Goal: Task Accomplishment & Management: Use online tool/utility

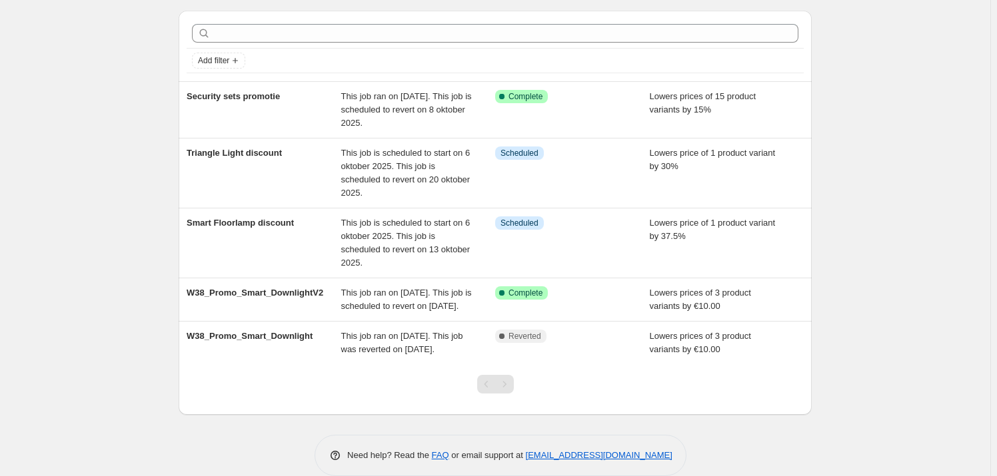
scroll to position [13, 0]
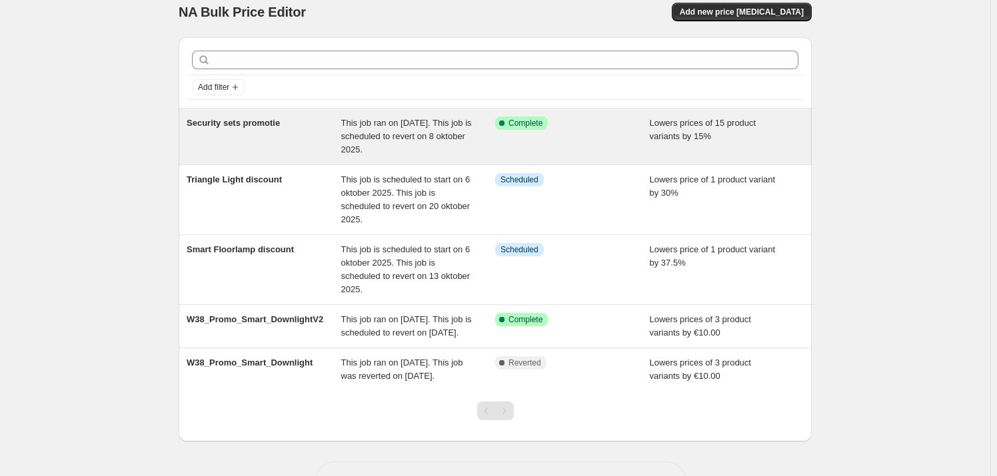
click at [272, 137] on div "Security sets promotie" at bounding box center [264, 137] width 155 height 40
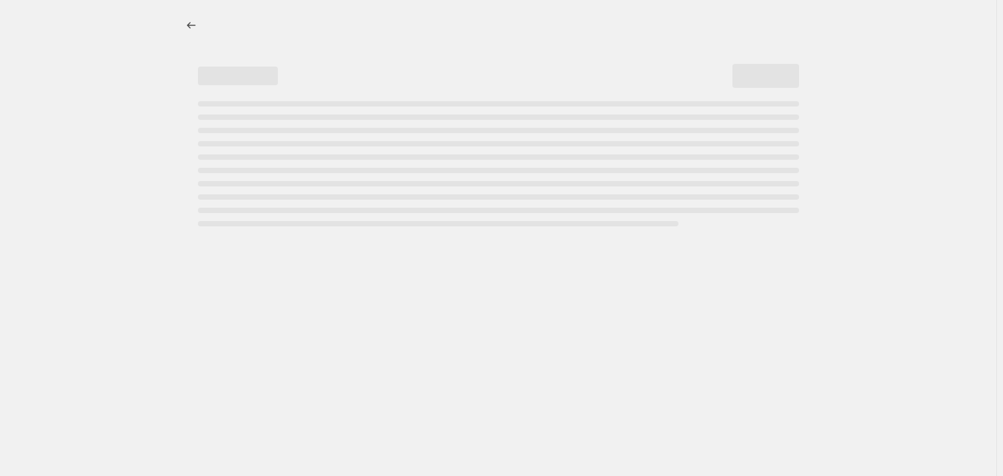
select select "percentage"
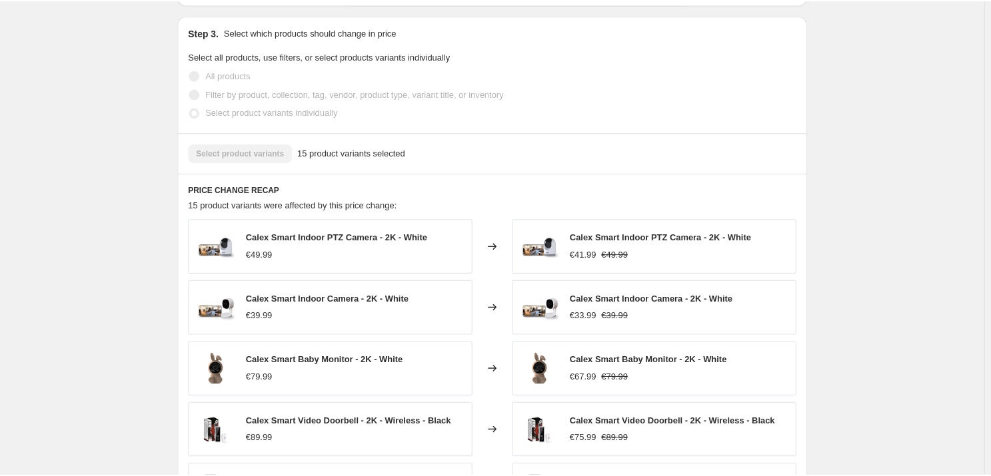
scroll to position [732, 0]
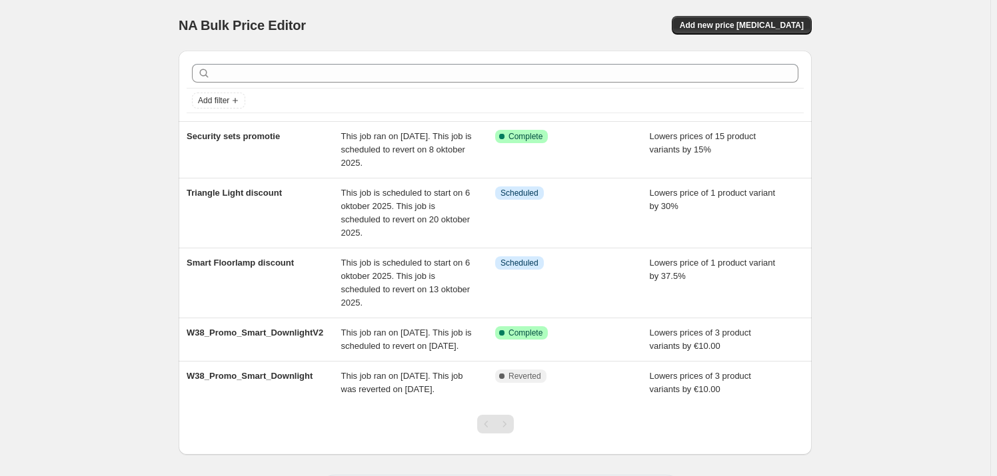
click at [94, 265] on div "NA Bulk Price Editor. This page is ready NA Bulk Price Editor Add new price cha…" at bounding box center [495, 268] width 990 height 536
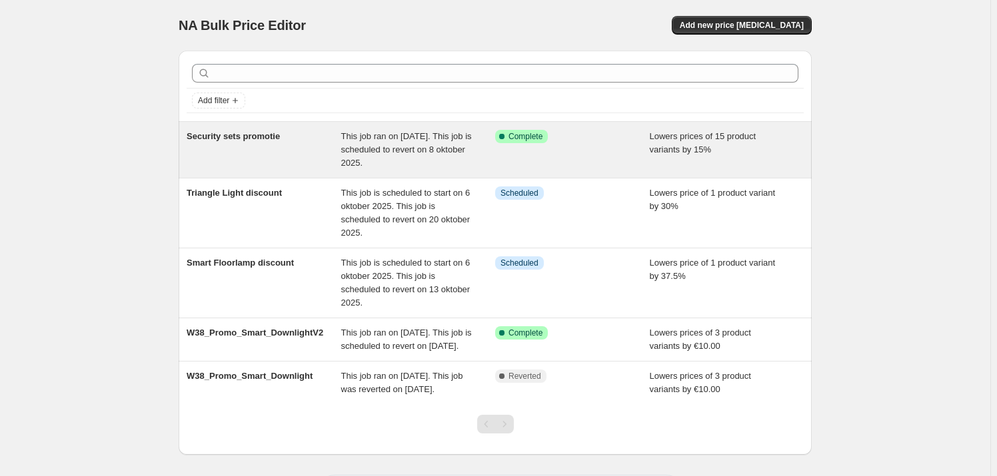
click at [299, 145] on div "Security sets promotie" at bounding box center [264, 150] width 155 height 40
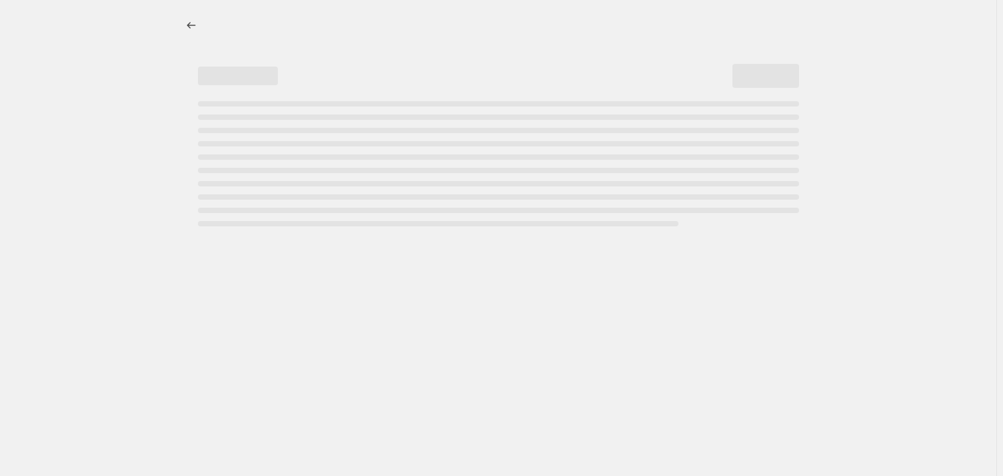
select select "percentage"
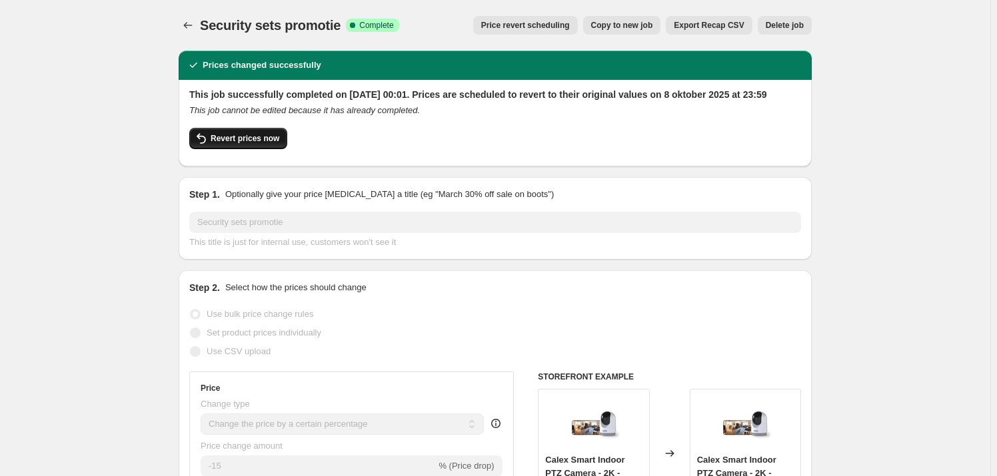
click at [255, 144] on span "Revert prices now" at bounding box center [245, 138] width 69 height 11
checkbox input "false"
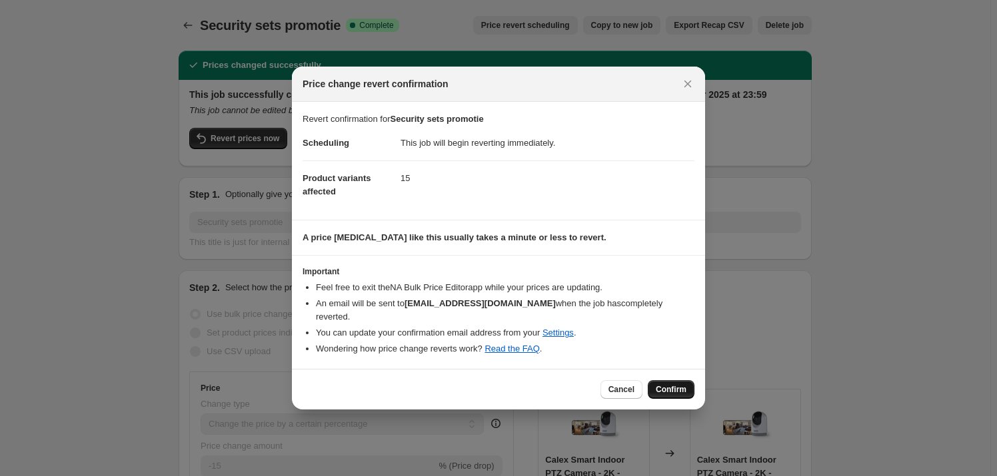
click at [683, 381] on button "Confirm" at bounding box center [671, 390] width 47 height 19
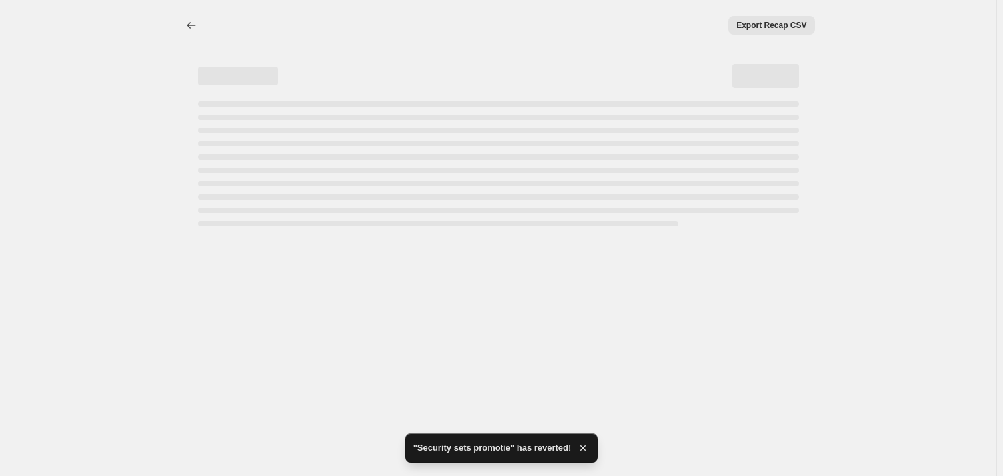
select select "percentage"
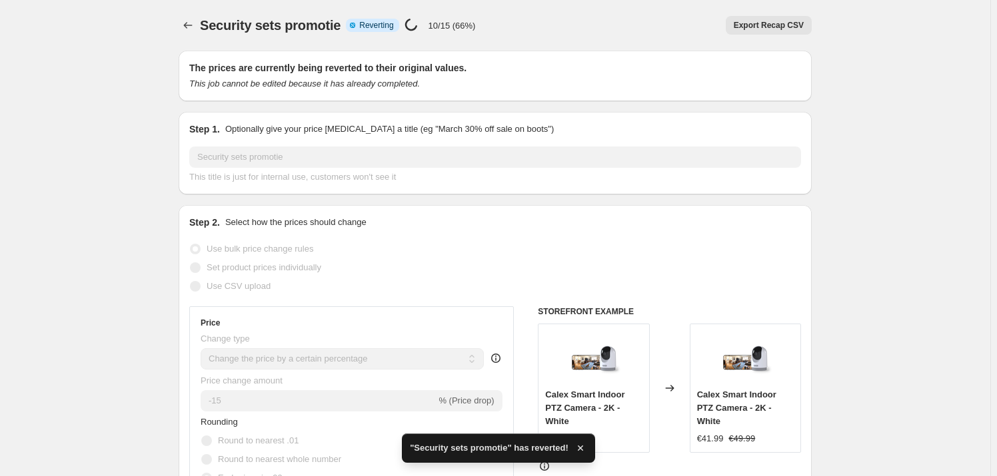
checkbox input "true"
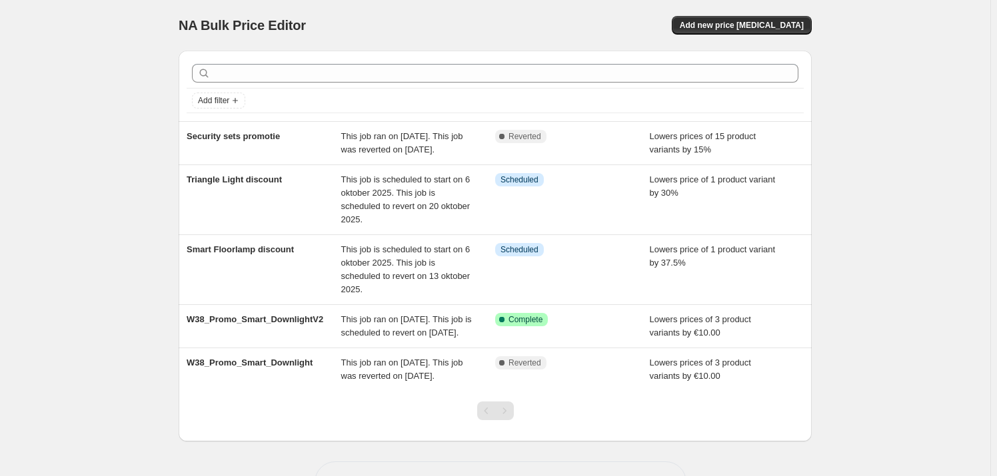
click at [886, 144] on div "NA Bulk Price Editor. This page is ready NA Bulk Price Editor Add new price [ME…" at bounding box center [495, 261] width 990 height 523
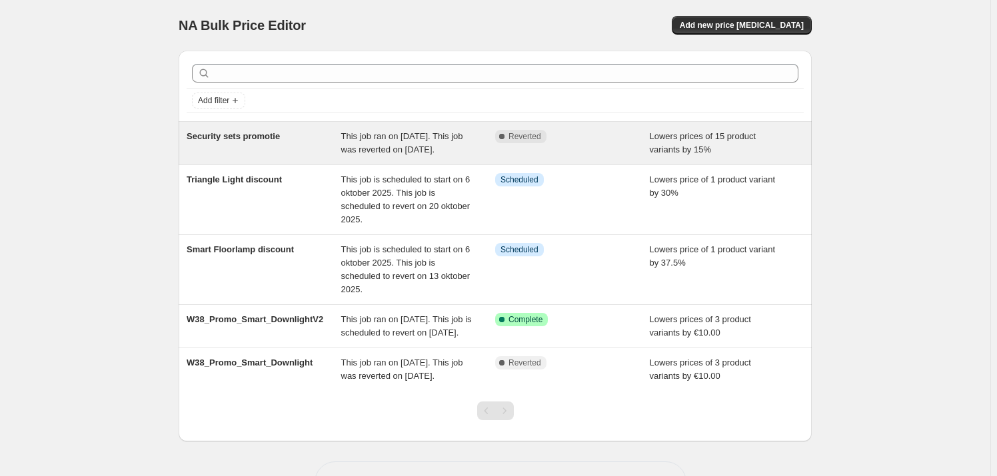
click at [780, 150] on div "Lowers prices of 15 product variants by 15%" at bounding box center [727, 143] width 155 height 27
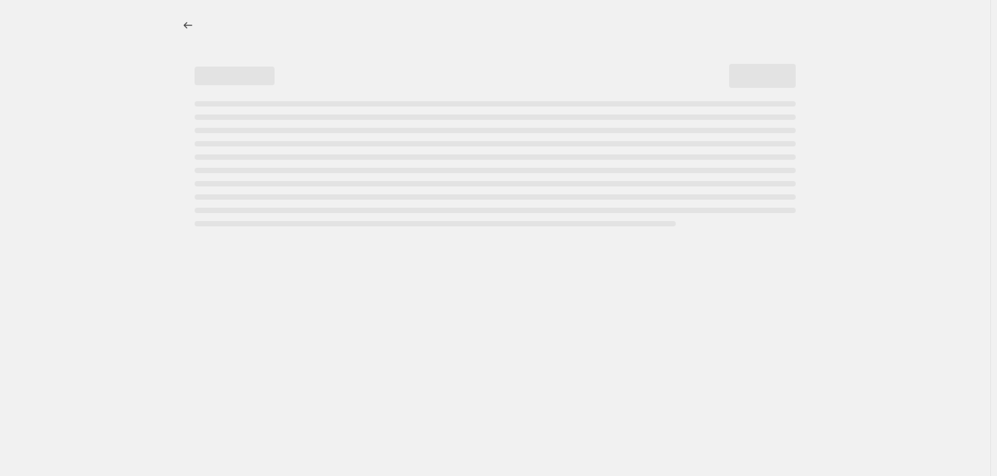
select select "percentage"
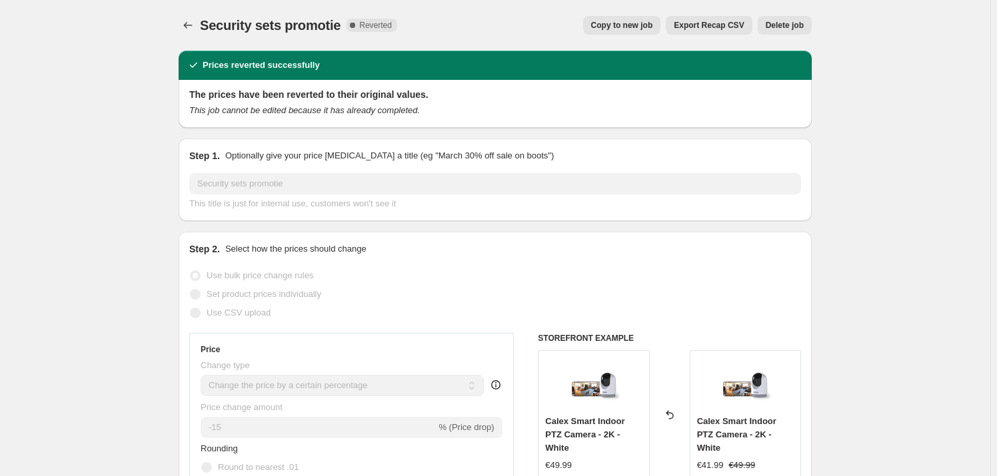
click at [780, 24] on span "Delete job" at bounding box center [785, 25] width 38 height 11
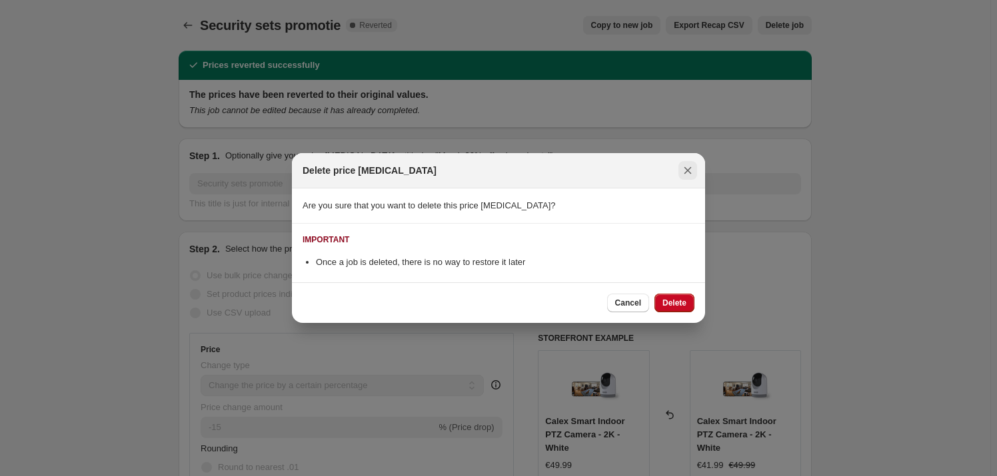
click at [689, 173] on icon "Close" at bounding box center [687, 170] width 13 height 13
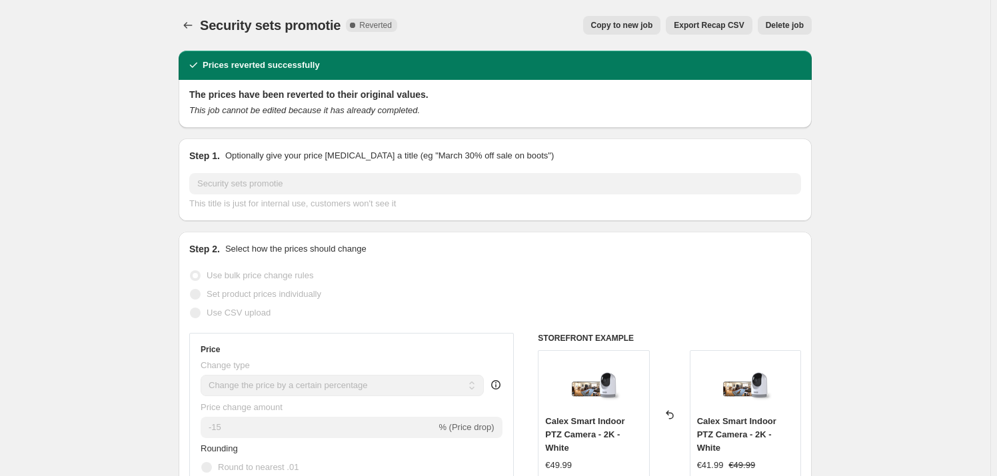
click at [788, 14] on div "Security sets promotie. This page is ready Security sets promotie Complete Reve…" at bounding box center [495, 25] width 633 height 51
click at [788, 22] on span "Delete job" at bounding box center [785, 25] width 38 height 11
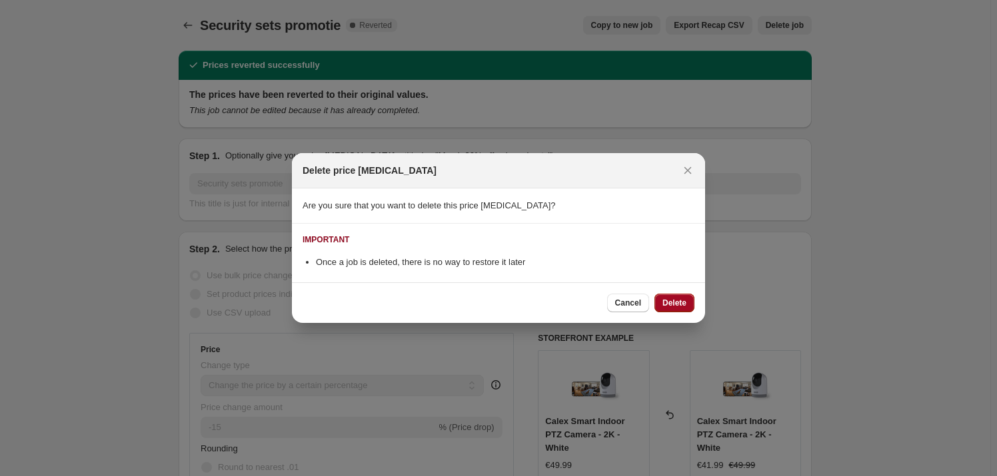
click at [670, 308] on span "Delete" at bounding box center [674, 303] width 24 height 11
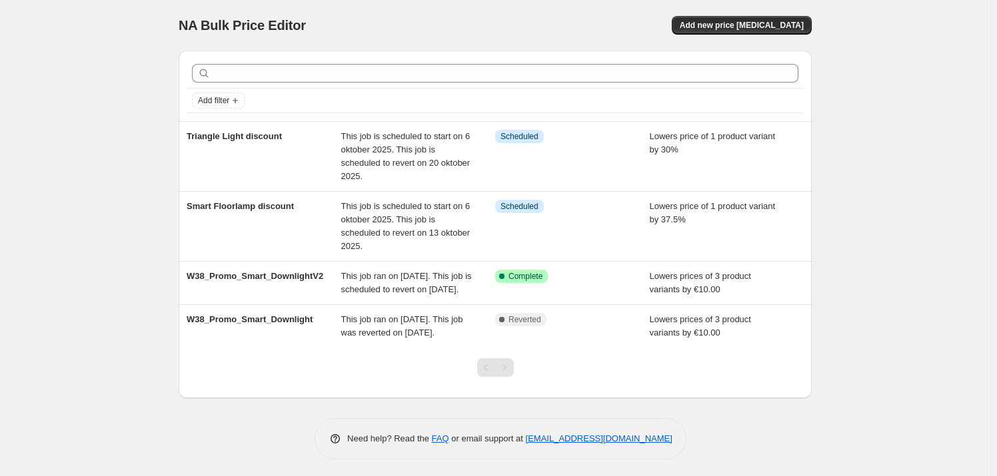
click at [872, 171] on div "NA Bulk Price Editor. This page is ready NA Bulk Price Editor Add new price [ME…" at bounding box center [495, 240] width 990 height 480
click at [754, 19] on button "Add new price [MEDICAL_DATA]" at bounding box center [742, 25] width 140 height 19
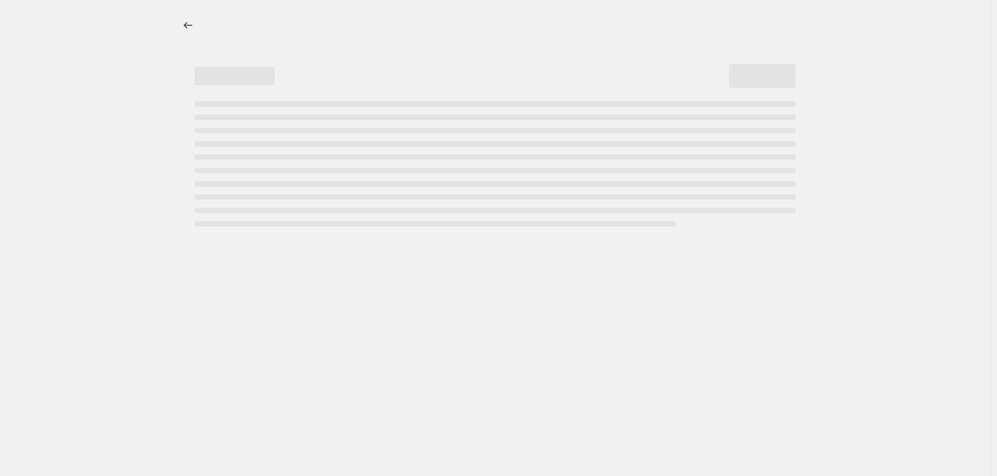
select select "percentage"
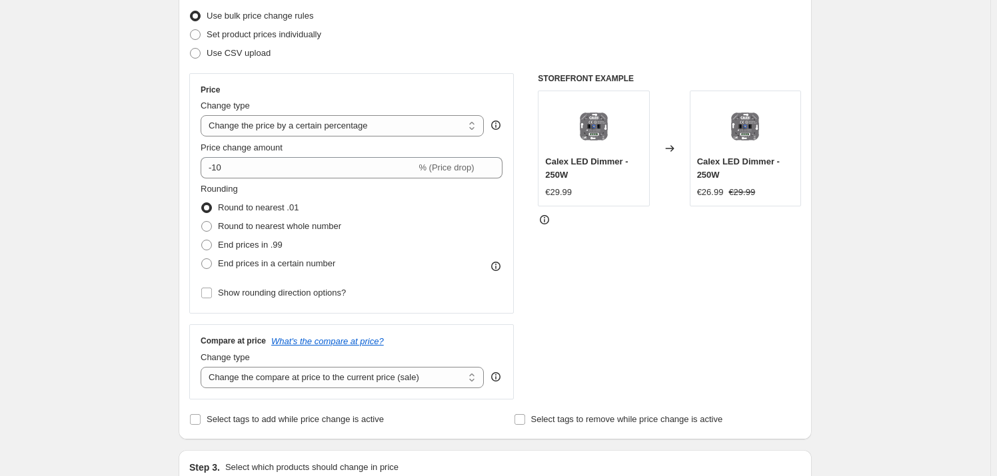
scroll to position [198, 0]
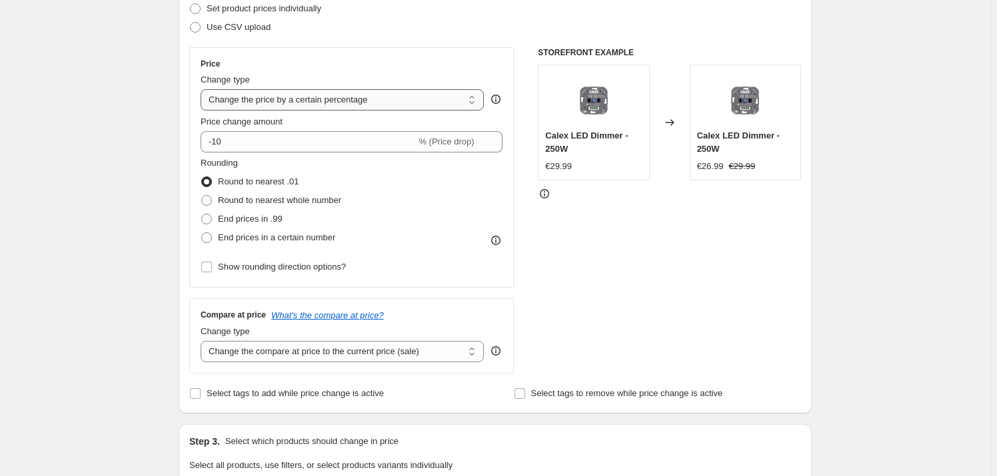
click at [247, 99] on select "Change the price to a certain amount Change the price by a certain amount Chang…" at bounding box center [342, 99] width 283 height 21
click at [203, 89] on select "Change the price to a certain amount Change the price by a certain amount Chang…" at bounding box center [342, 99] width 283 height 21
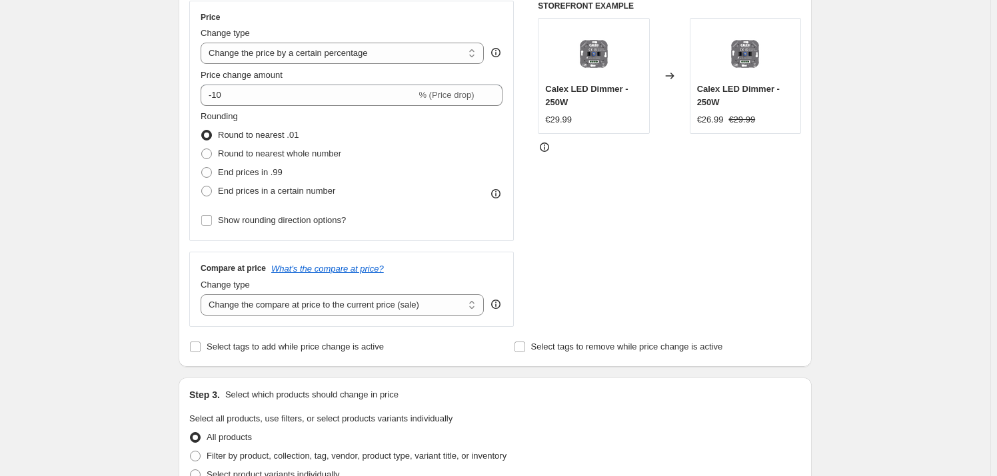
scroll to position [245, 0]
click at [247, 171] on span "End prices in .99" at bounding box center [250, 172] width 65 height 10
click at [202, 167] on input "End prices in .99" at bounding box center [201, 167] width 1 height 1
radio input "true"
click at [260, 305] on select "Change the compare at price to the current price (sale) Change the compare at p…" at bounding box center [342, 304] width 283 height 21
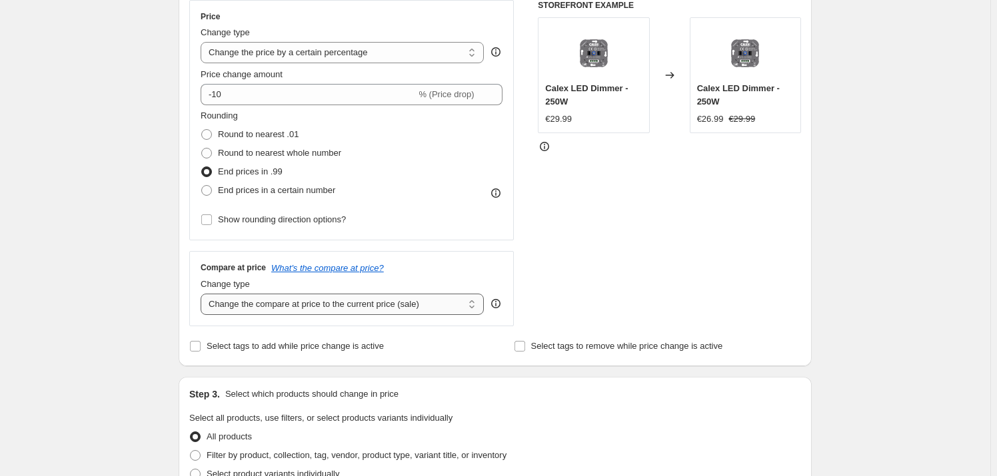
click at [260, 305] on select "Change the compare at price to the current price (sale) Change the compare at p…" at bounding box center [342, 304] width 283 height 21
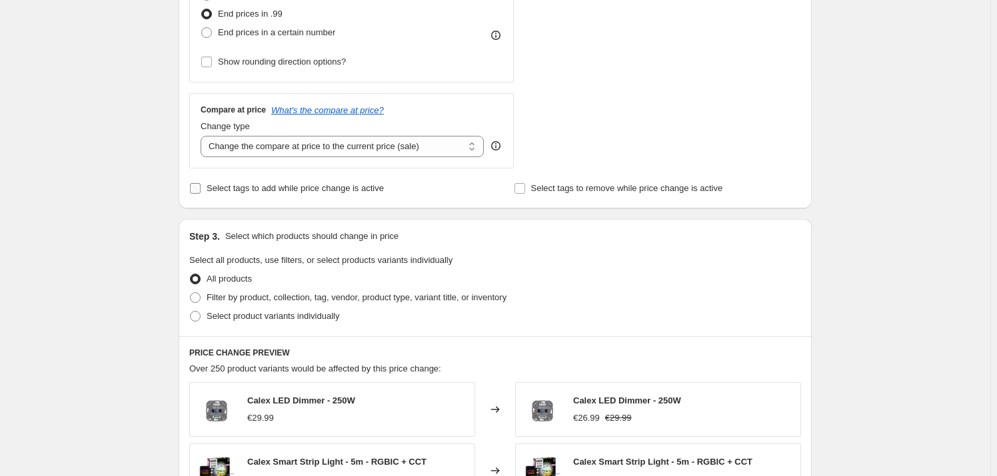
scroll to position [417, 0]
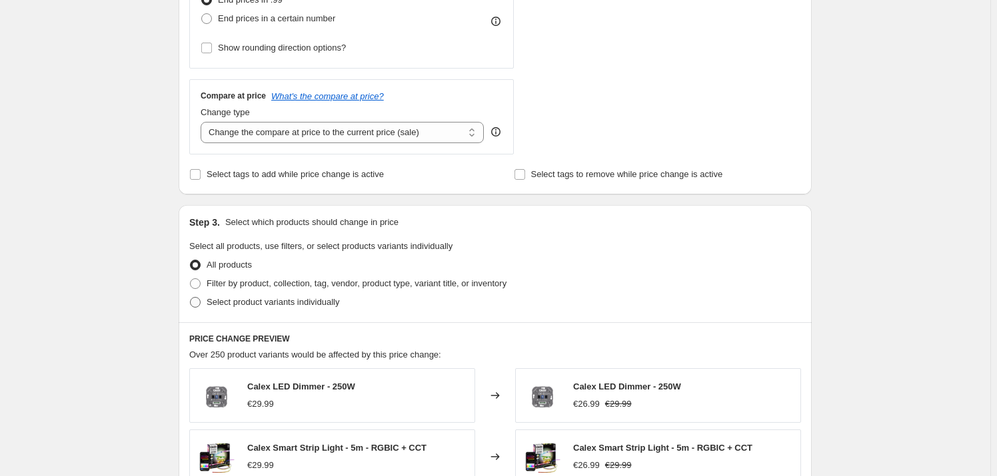
click at [236, 306] on span "Select product variants individually" at bounding box center [273, 302] width 133 height 10
click at [191, 298] on input "Select product variants individually" at bounding box center [190, 297] width 1 height 1
radio input "true"
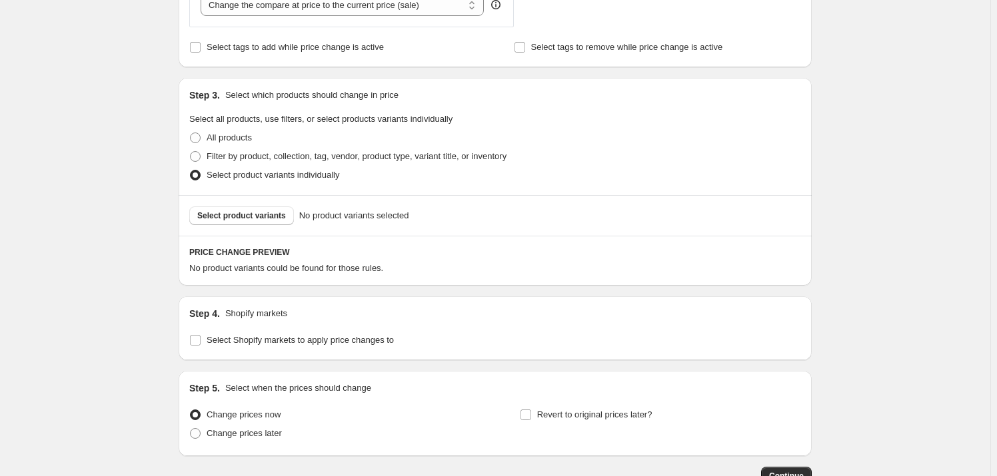
scroll to position [545, 0]
click at [253, 214] on span "Select product variants" at bounding box center [241, 215] width 89 height 11
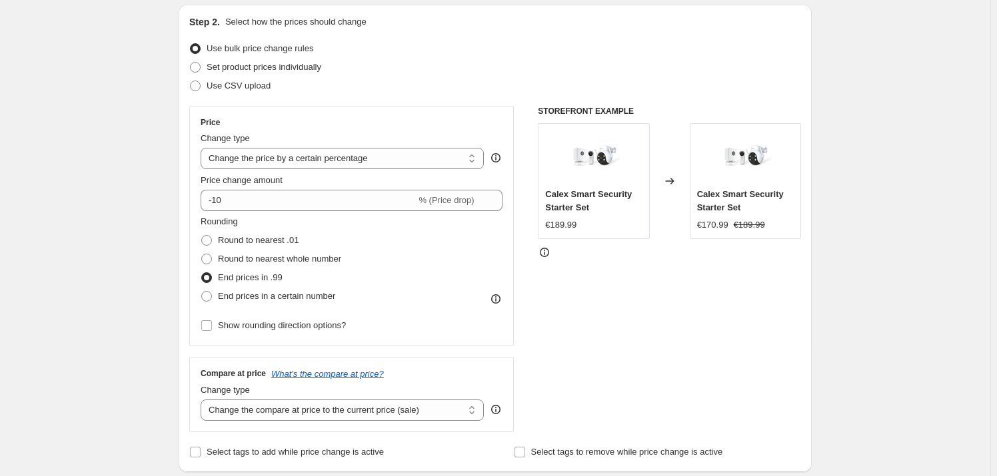
scroll to position [151, 0]
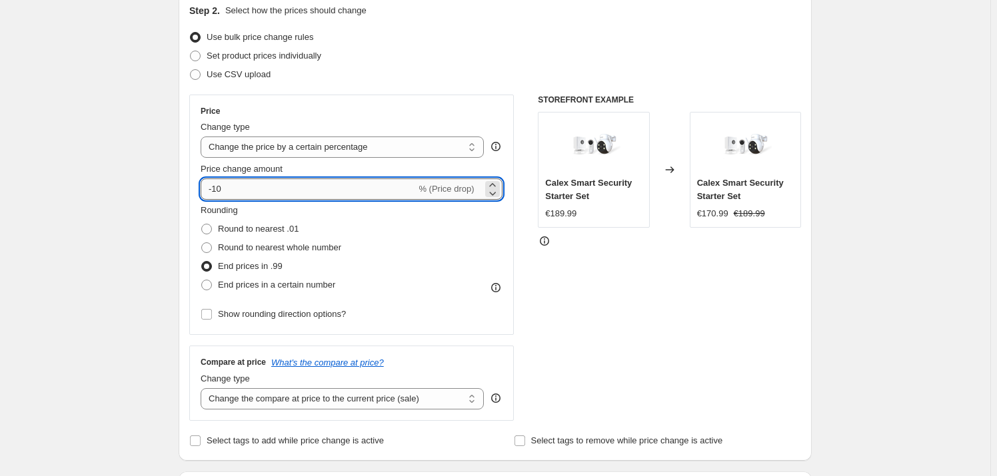
click at [262, 193] on input "-10" at bounding box center [308, 189] width 215 height 21
type input "-1"
type input "-30"
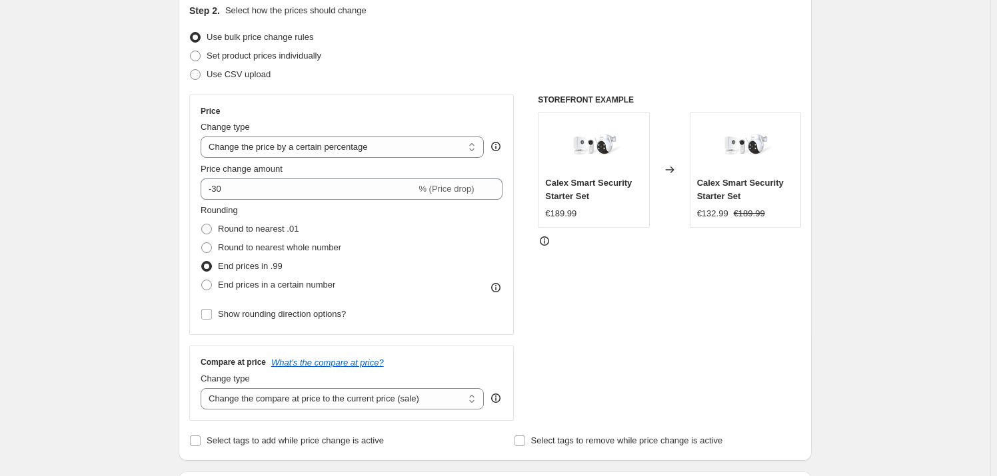
click at [424, 249] on div "Rounding Round to nearest .01 Round to nearest whole number End prices in .99 E…" at bounding box center [352, 249] width 302 height 91
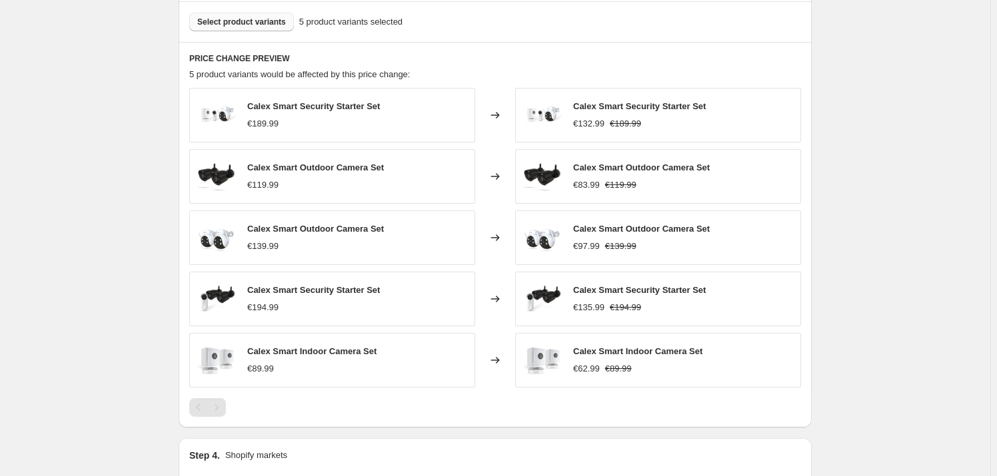
scroll to position [739, 0]
